Goal: Information Seeking & Learning: Learn about a topic

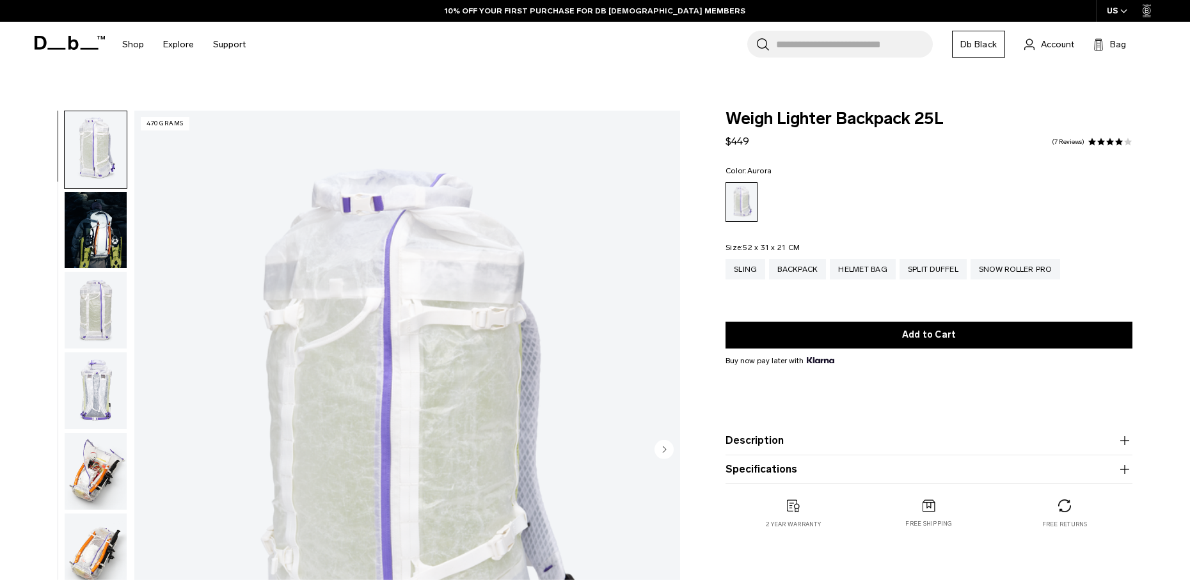
click at [76, 45] on icon at bounding box center [73, 43] width 10 height 14
click at [1008, 259] on div "Snow Roller Pro" at bounding box center [1015, 269] width 90 height 20
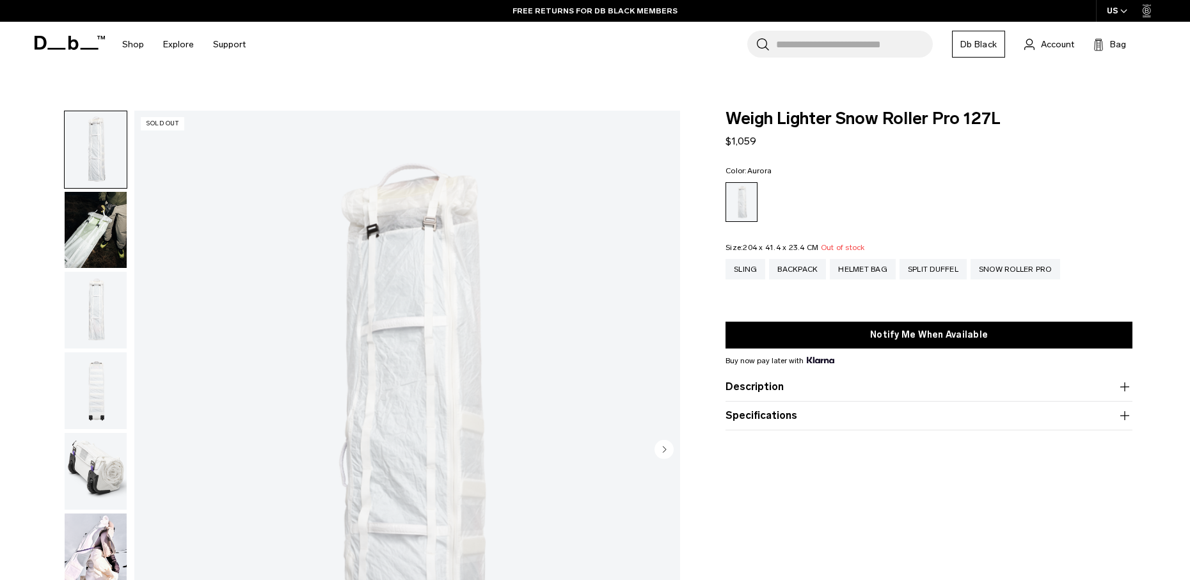
click at [761, 379] on button "Description" at bounding box center [928, 386] width 407 height 15
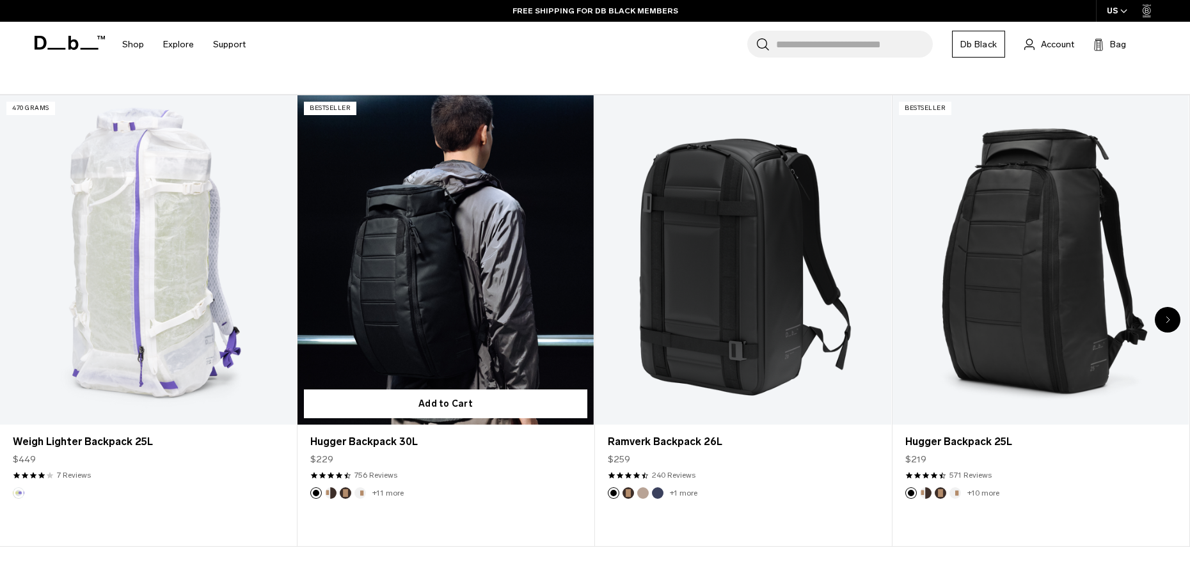
scroll to position [503, 0]
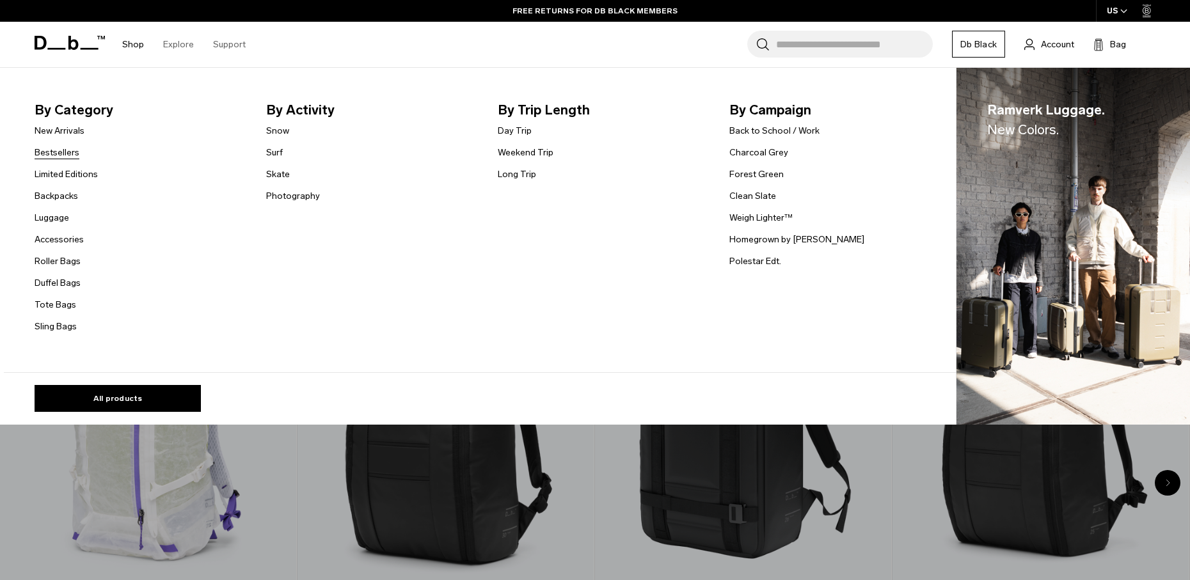
click at [63, 148] on link "Bestsellers" at bounding box center [57, 152] width 45 height 13
